Goal: Entertainment & Leisure: Consume media (video, audio)

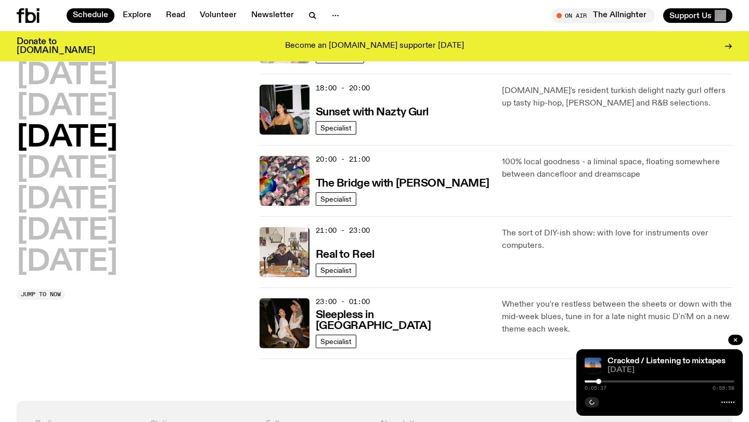
scroll to position [446, 0]
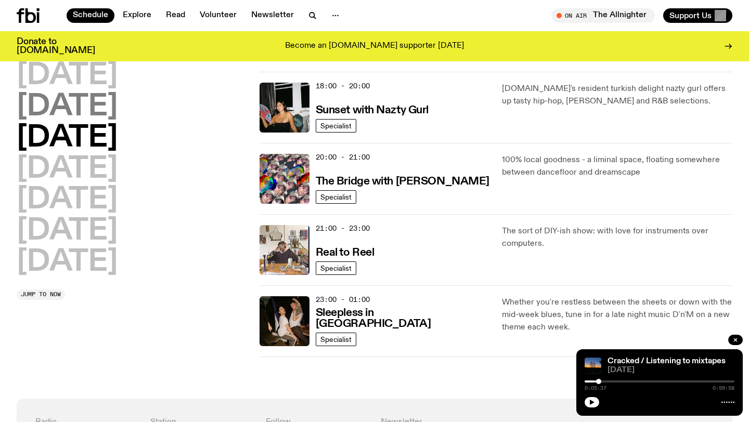
click at [91, 93] on h2 "[DATE]" at bounding box center [67, 107] width 101 height 29
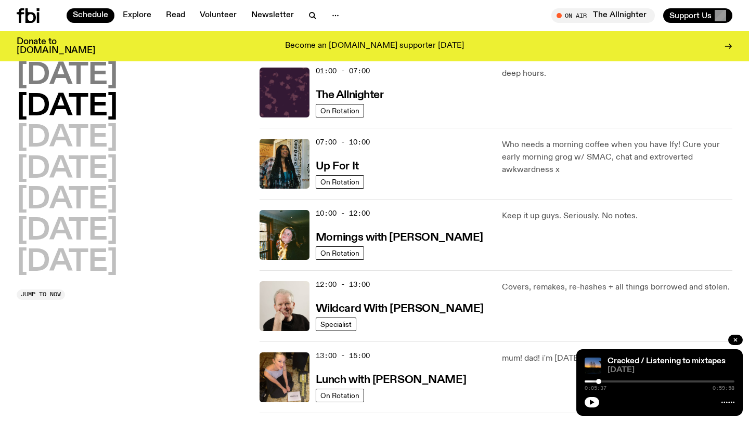
scroll to position [29, 0]
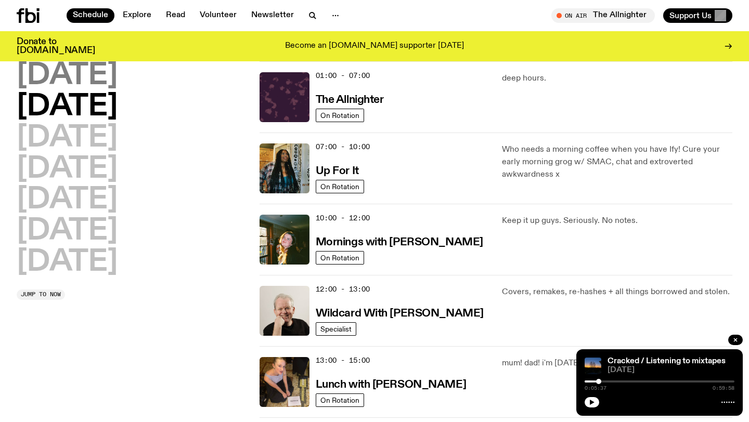
click at [97, 81] on h2 "[DATE]" at bounding box center [67, 75] width 101 height 29
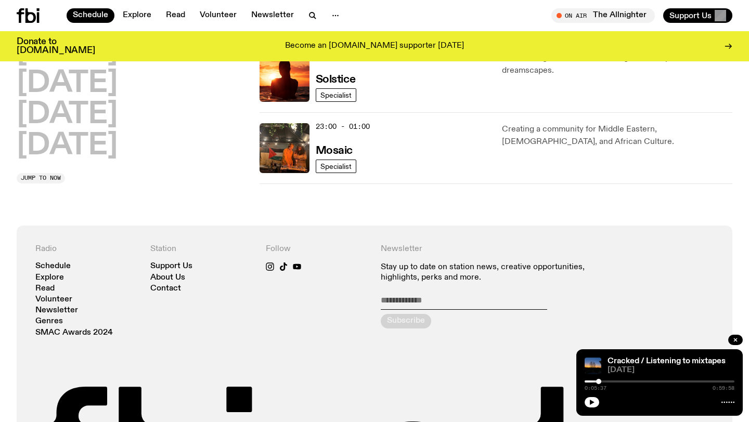
scroll to position [621, 0]
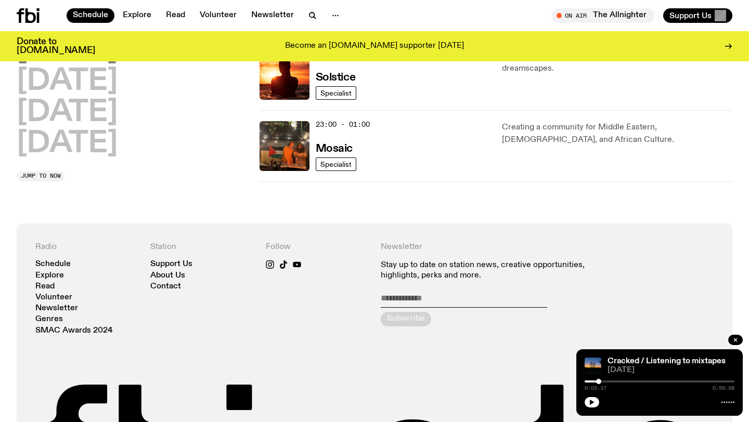
click at [85, 153] on h2 "[DATE]" at bounding box center [67, 143] width 101 height 29
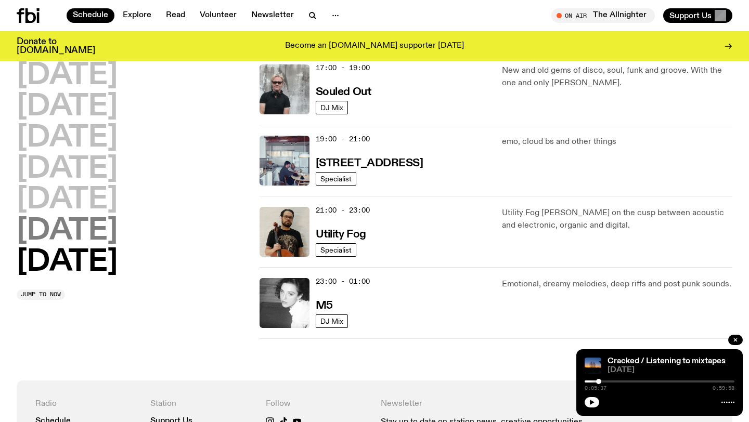
click at [117, 224] on h2 "[DATE]" at bounding box center [67, 231] width 101 height 29
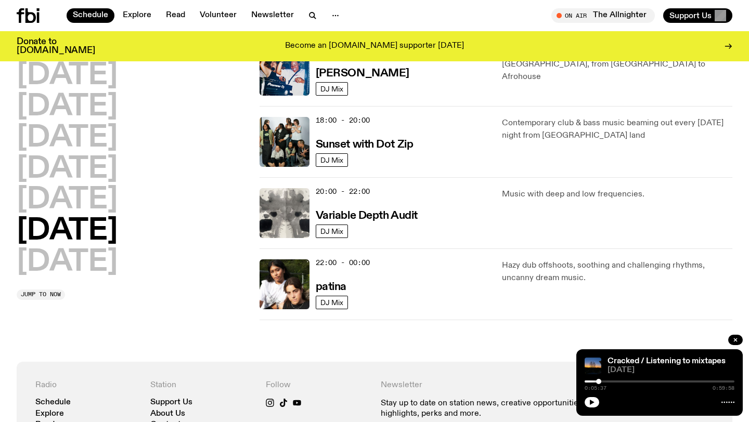
scroll to position [630, 0]
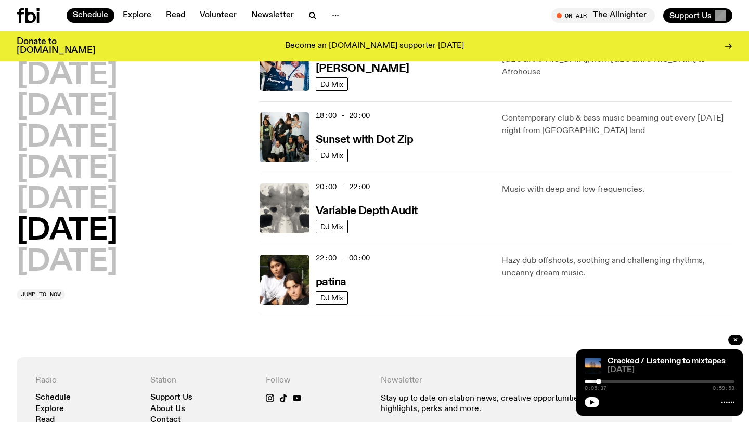
click at [85, 205] on h2 "[DATE]" at bounding box center [67, 200] width 101 height 29
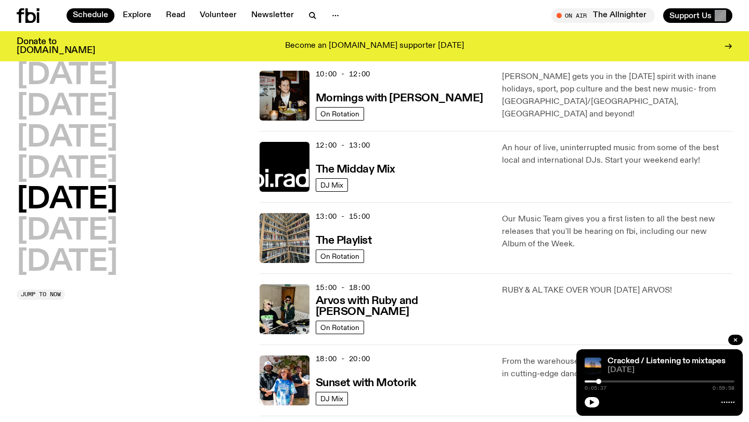
scroll to position [0, 0]
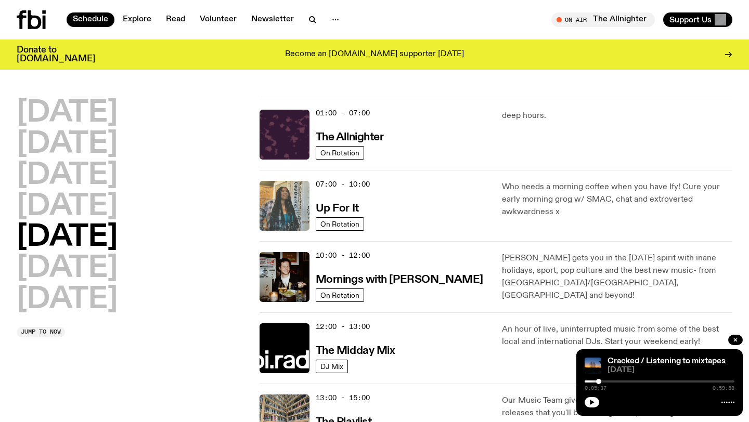
click at [298, 198] on img at bounding box center [284, 206] width 50 height 50
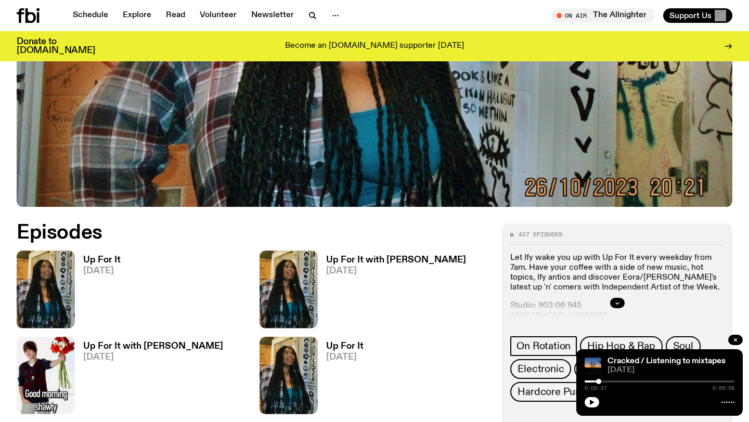
scroll to position [349, 0]
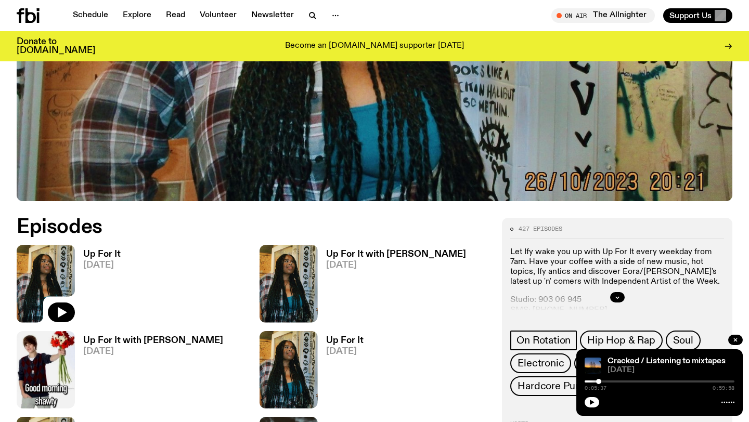
click at [37, 274] on img at bounding box center [46, 283] width 58 height 77
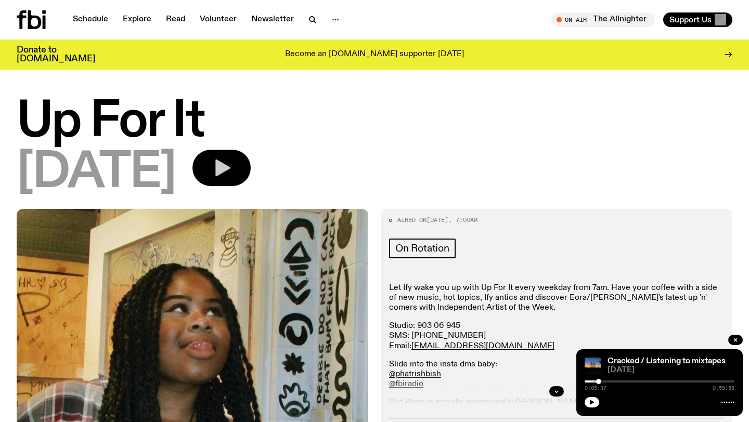
click at [232, 161] on icon "button" at bounding box center [221, 167] width 21 height 21
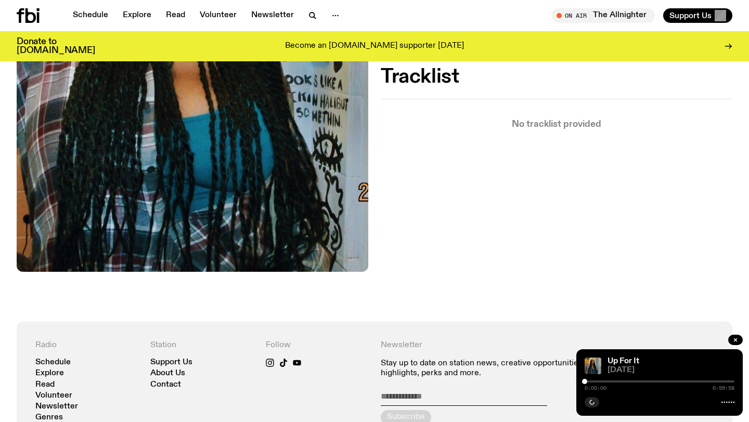
scroll to position [82, 0]
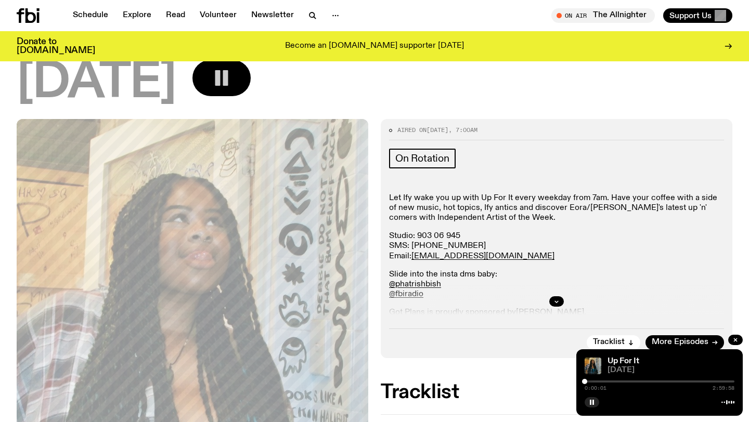
click at [593, 379] on div "0:00:01 2:59:58" at bounding box center [659, 384] width 150 height 12
click at [594, 380] on div "0:00:01 2:59:58" at bounding box center [659, 384] width 150 height 12
click at [608, 340] on span "Tracklist" at bounding box center [609, 342] width 32 height 8
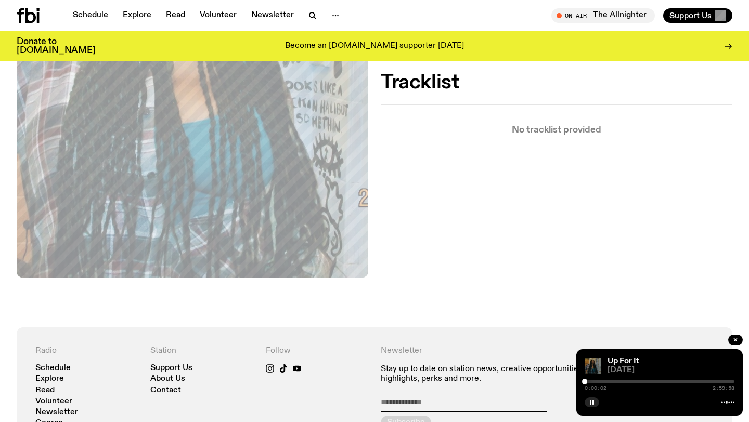
scroll to position [403, 0]
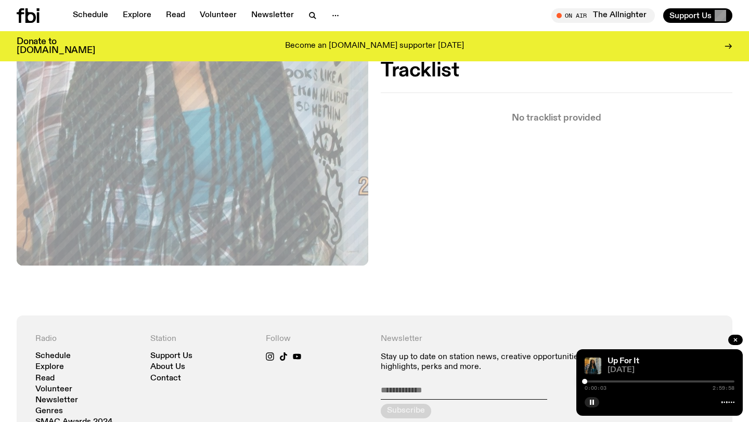
click at [595, 383] on div "0:00:03 2:59:58" at bounding box center [659, 384] width 150 height 12
click at [595, 382] on div at bounding box center [659, 381] width 150 height 2
click at [601, 382] on div at bounding box center [659, 381] width 150 height 2
click at [617, 383] on div "0:20:38 2:59:58" at bounding box center [659, 384] width 150 height 12
click at [614, 382] on div at bounding box center [659, 381] width 150 height 2
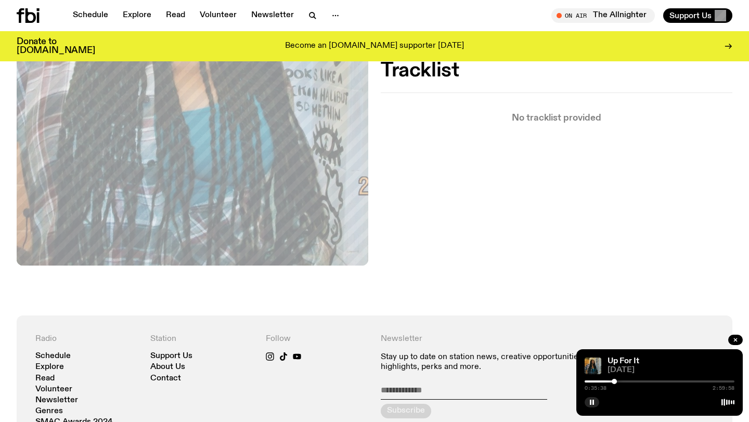
click at [625, 381] on div at bounding box center [659, 381] width 150 height 2
click at [638, 379] on div "0:49:23 2:59:58" at bounding box center [659, 384] width 150 height 12
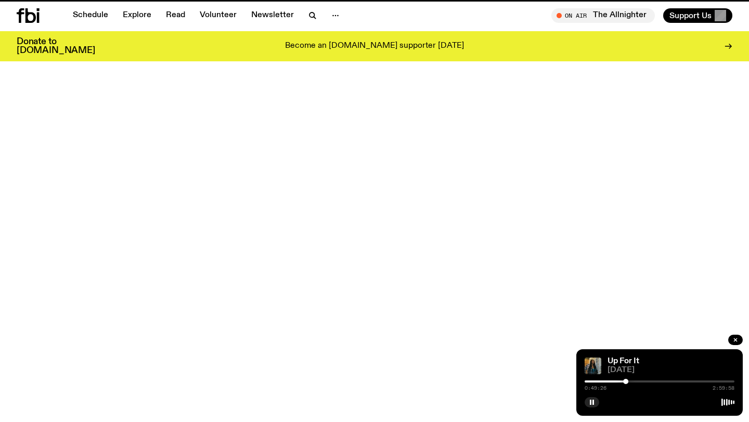
scroll to position [349, 0]
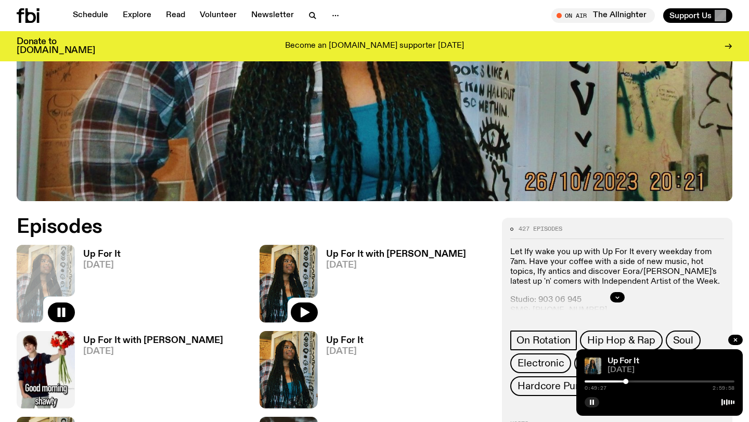
click at [297, 266] on img at bounding box center [288, 283] width 58 height 77
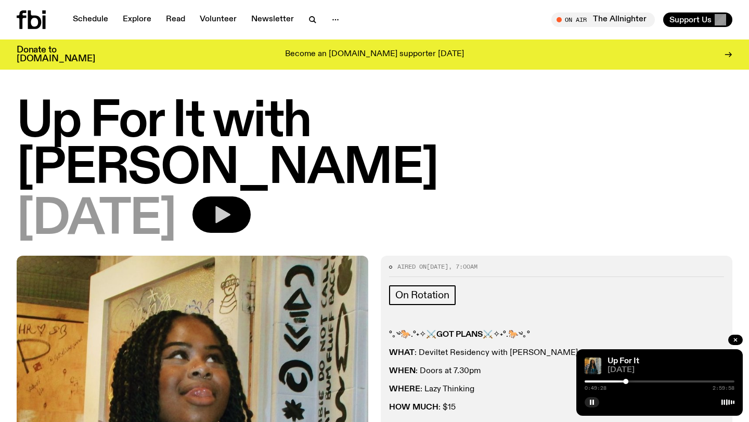
click at [251, 196] on button "button" at bounding box center [221, 214] width 58 height 36
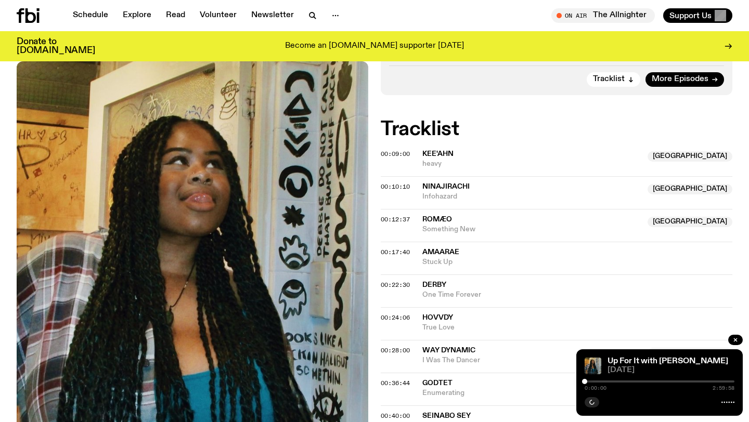
scroll to position [392, 0]
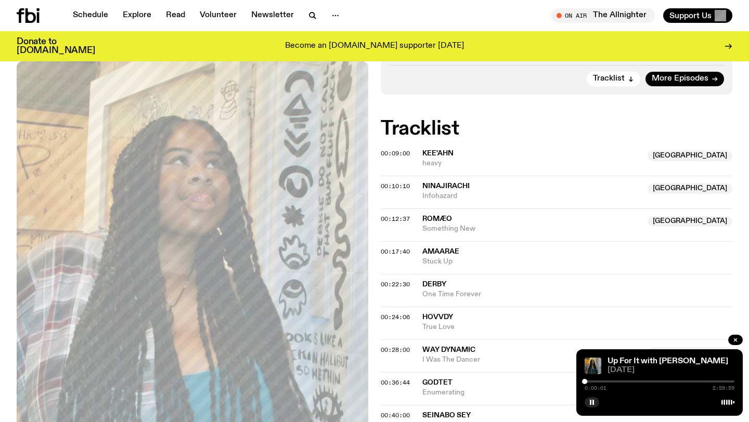
click at [601, 382] on div at bounding box center [659, 381] width 150 height 2
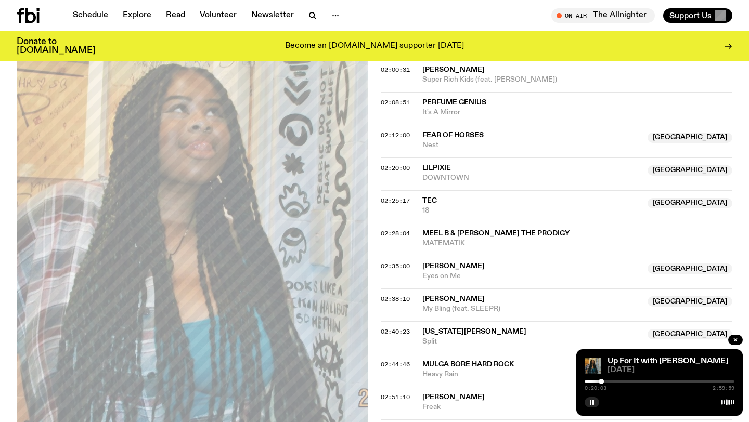
scroll to position [1194, 0]
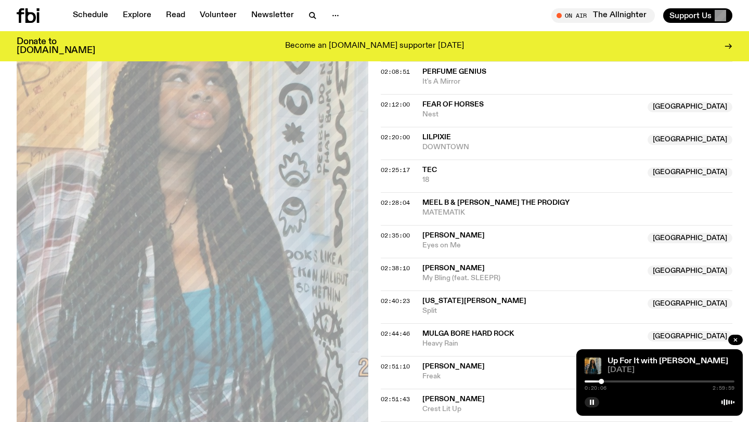
click at [608, 382] on div at bounding box center [659, 381] width 150 height 2
click at [620, 381] on div at bounding box center [659, 381] width 150 height 2
click at [626, 380] on div at bounding box center [659, 381] width 150 height 2
click at [632, 380] on div at bounding box center [659, 381] width 150 height 2
click at [92, 19] on link "Schedule" at bounding box center [91, 15] width 48 height 15
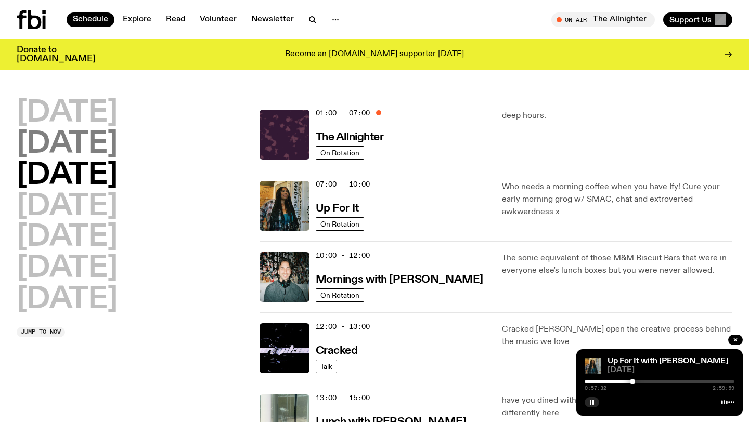
click at [108, 142] on h2 "[DATE]" at bounding box center [67, 144] width 101 height 29
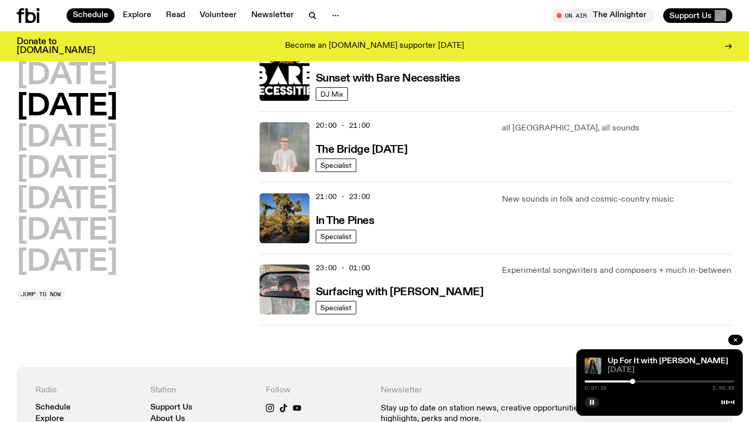
scroll to position [478, 0]
